Goal: Information Seeking & Learning: Find specific fact

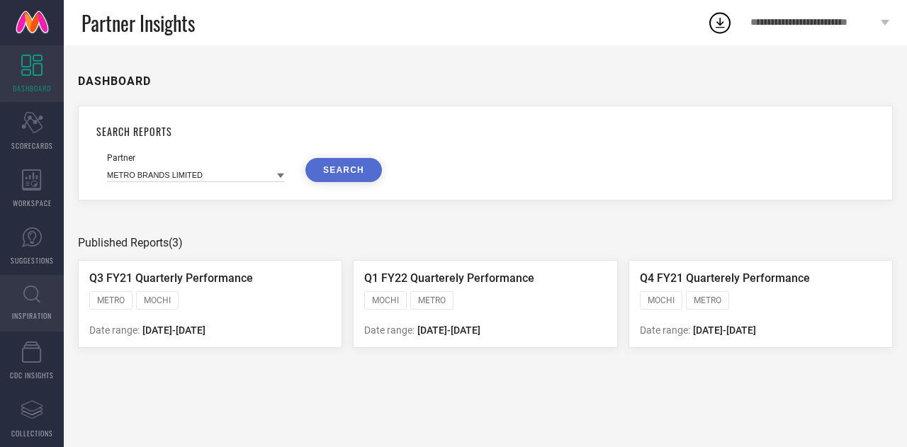
click at [32, 303] on icon at bounding box center [31, 295] width 17 height 18
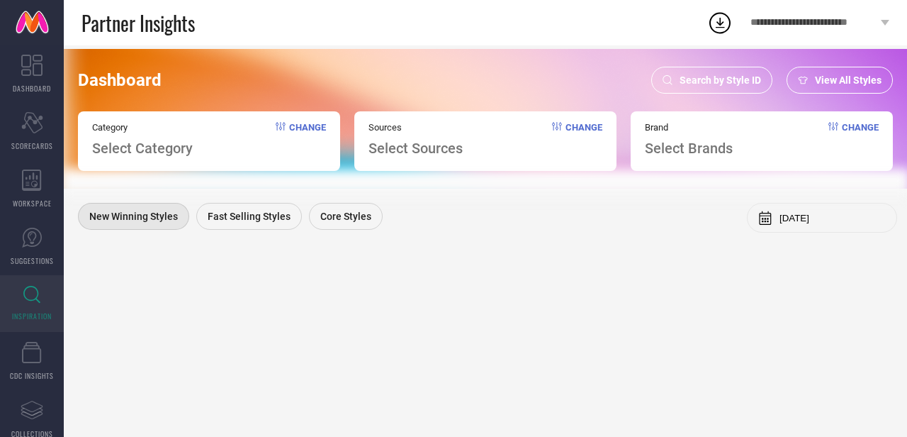
click at [809, 74] on div "View All Styles" at bounding box center [840, 80] width 106 height 27
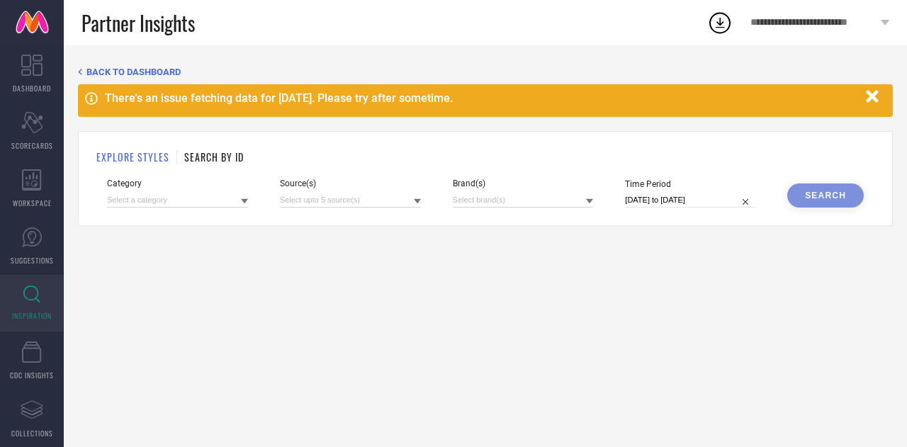
click at [207, 157] on h1 "SEARCH BY ID" at bounding box center [214, 157] width 60 height 15
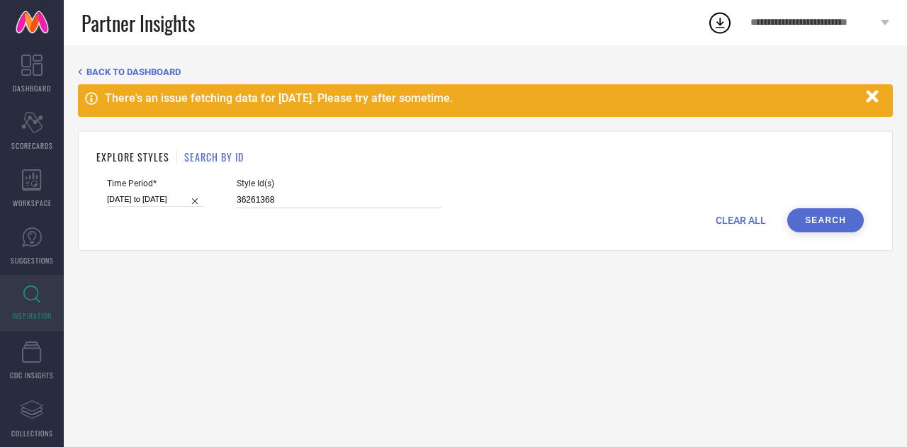
drag, startPoint x: 285, startPoint y: 199, endPoint x: 135, endPoint y: 204, distance: 149.6
click at [135, 204] on div "Time Period* 11-08-2025 to 17-08-2025 Style Id(s) 36261368" at bounding box center [485, 194] width 757 height 30
paste input "29166720"
type input "29166720"
click at [169, 190] on div "Time Period* 11-08-2025 to 17-08-2025" at bounding box center [156, 194] width 98 height 30
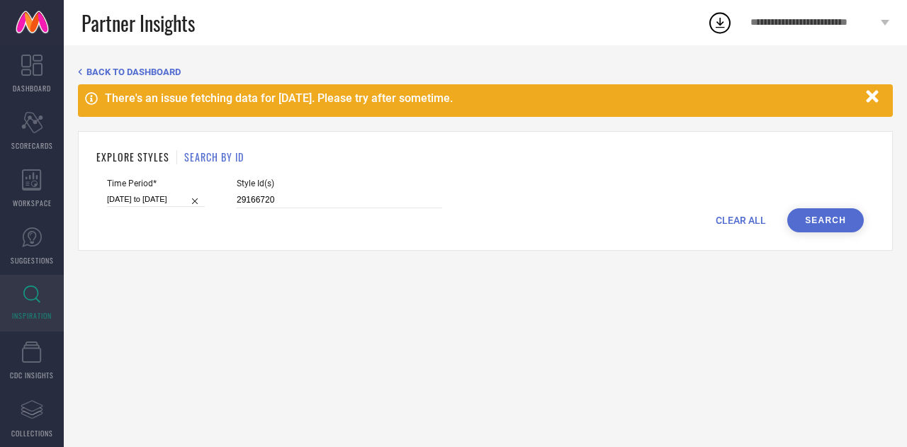
click at [177, 201] on input "11-08-2025 to 17-08-2025" at bounding box center [156, 199] width 98 height 15
select select "7"
select select "2025"
select select "8"
select select "2025"
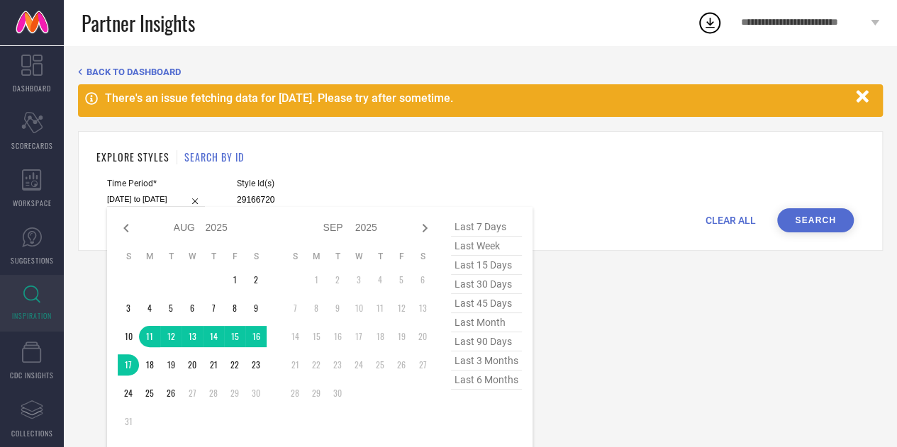
click at [495, 301] on span "last 45 days" at bounding box center [486, 303] width 71 height 19
type input "13-07-2025 to 26-08-2025"
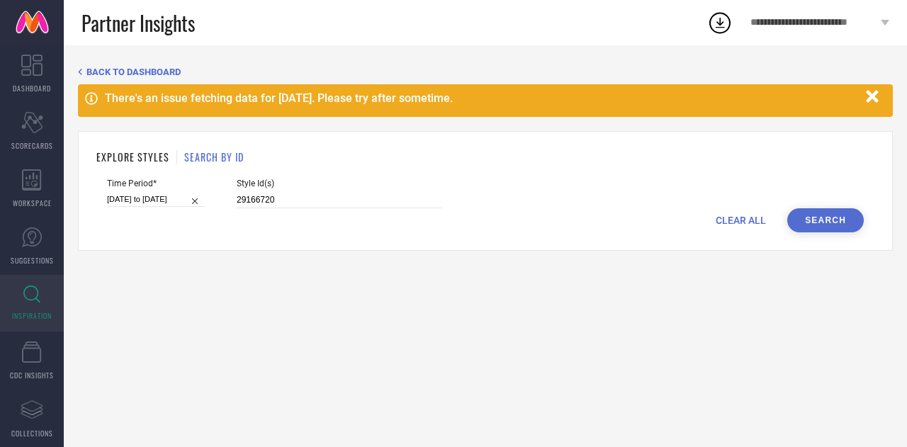
click at [829, 213] on button "Search" at bounding box center [825, 220] width 77 height 24
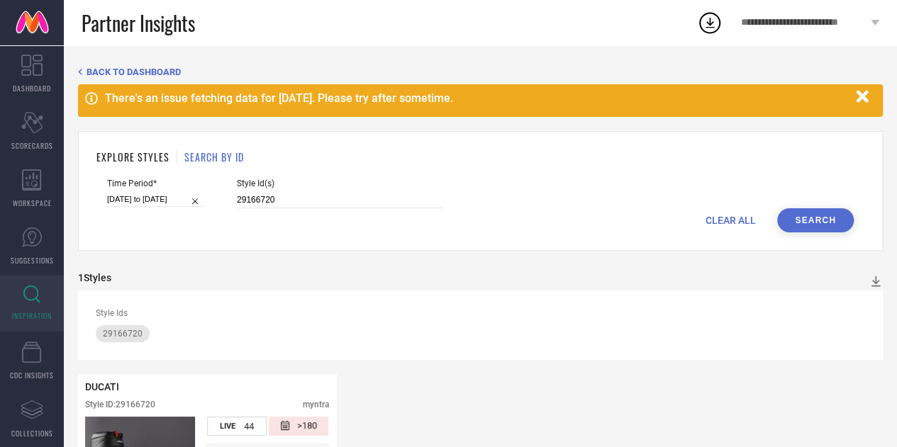
scroll to position [158, 0]
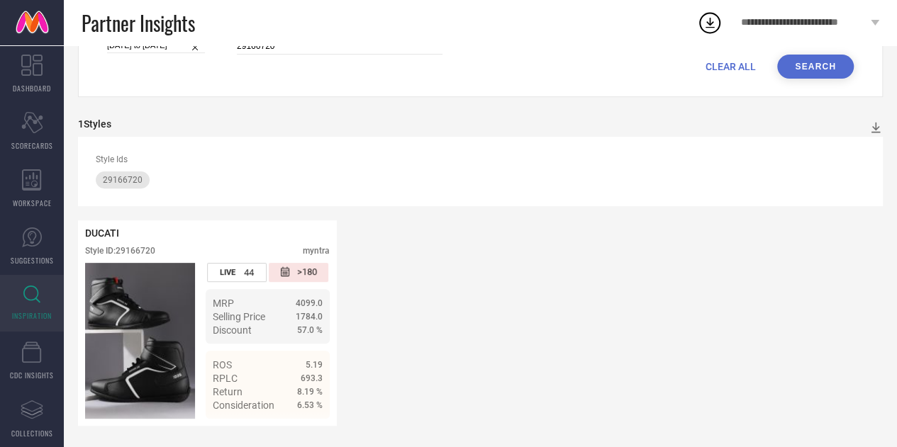
click at [420, 301] on div "DUCATI Style ID: 29166720 myntra LIVE 44 >180 MRP 4099.0 Selling Price 1784.0 D…" at bounding box center [480, 323] width 805 height 206
click at [123, 175] on span "29166720" at bounding box center [123, 180] width 40 height 10
